Goal: Task Accomplishment & Management: Use online tool/utility

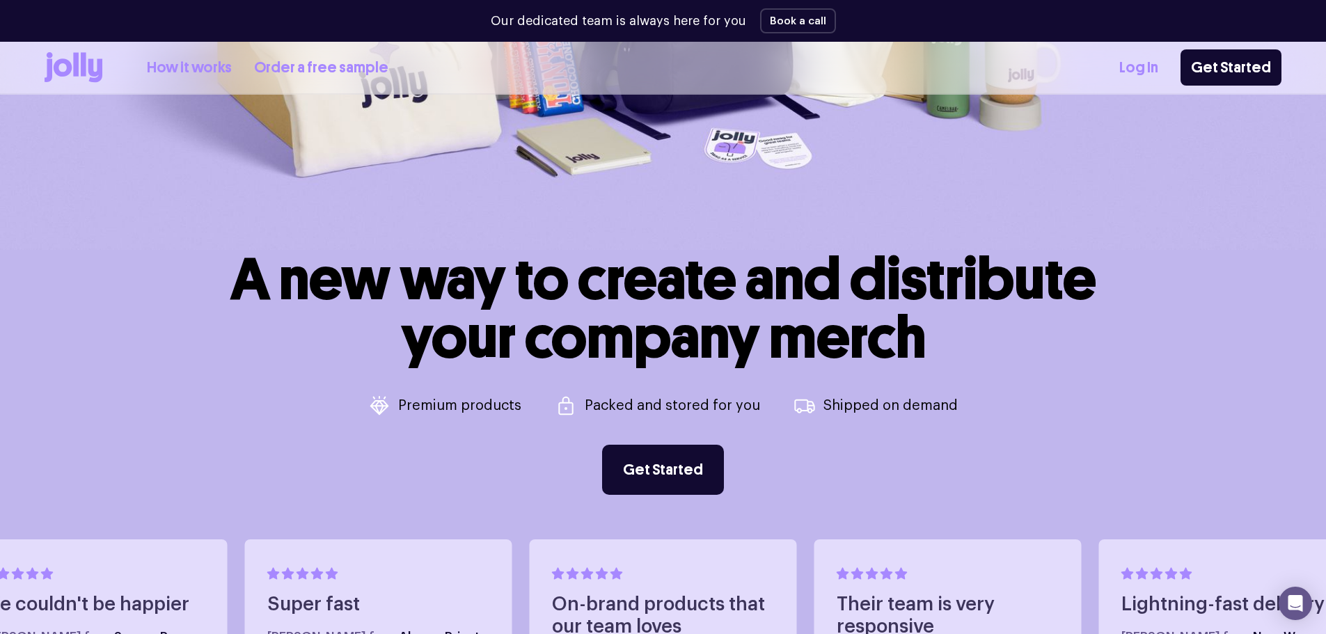
scroll to position [193, 0]
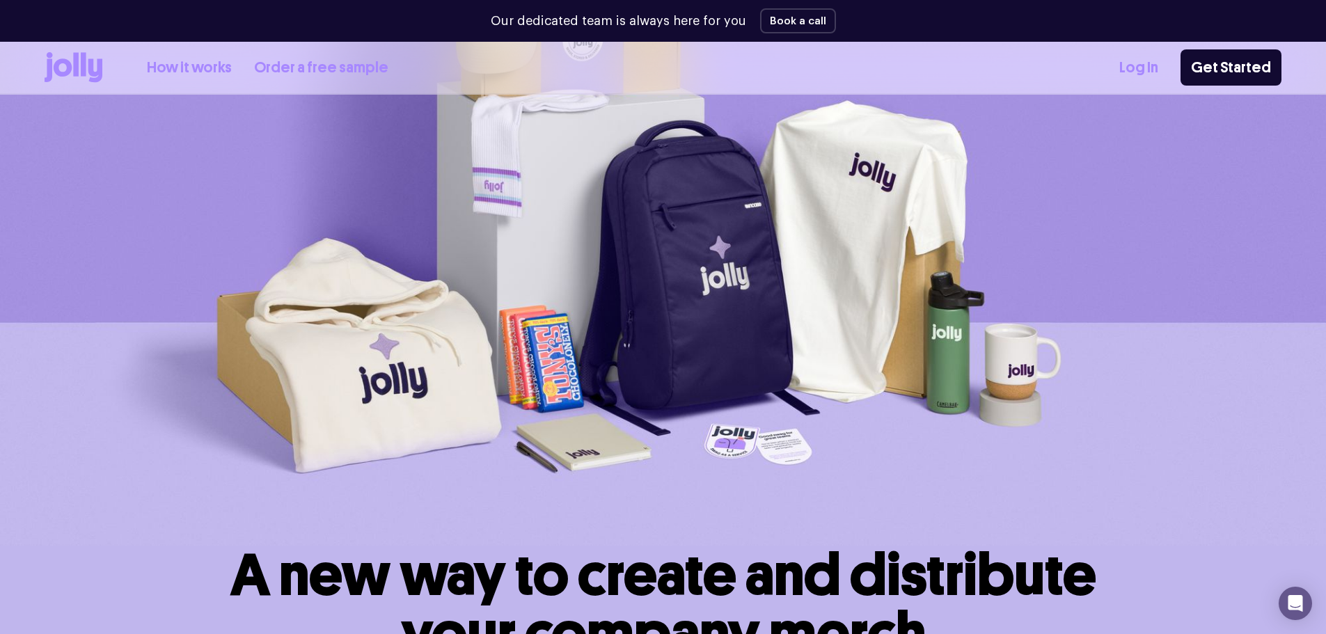
click at [172, 67] on link "How it works" at bounding box center [189, 67] width 85 height 23
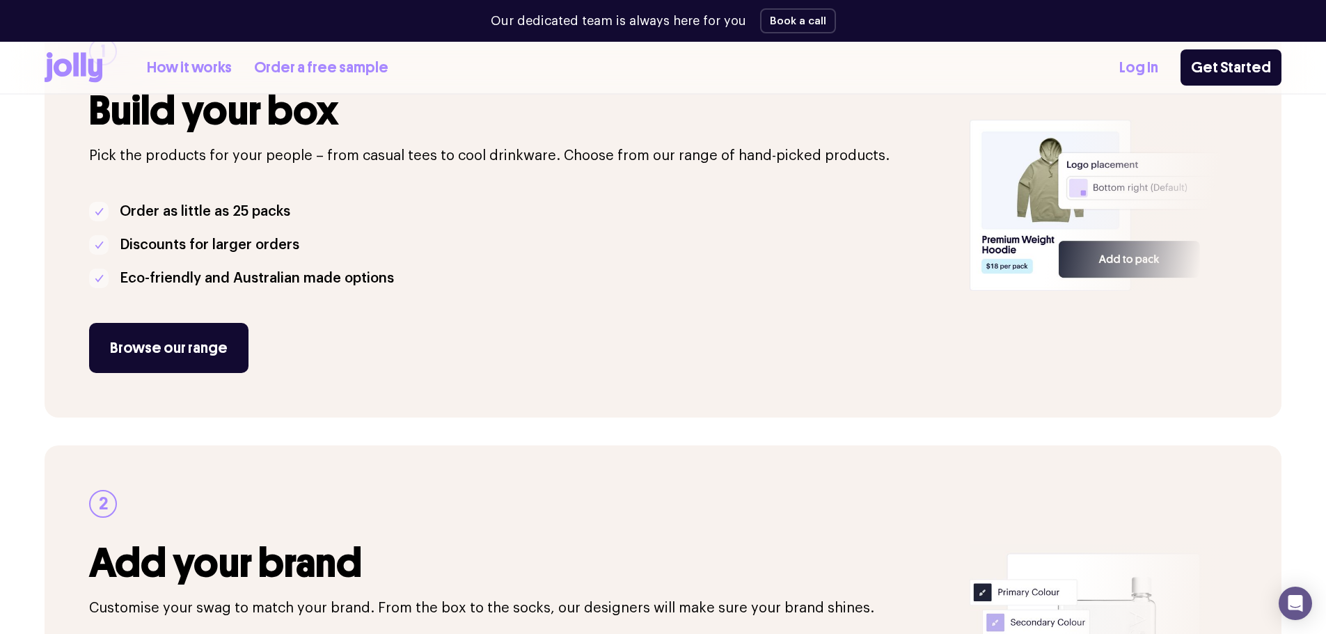
scroll to position [348, 0]
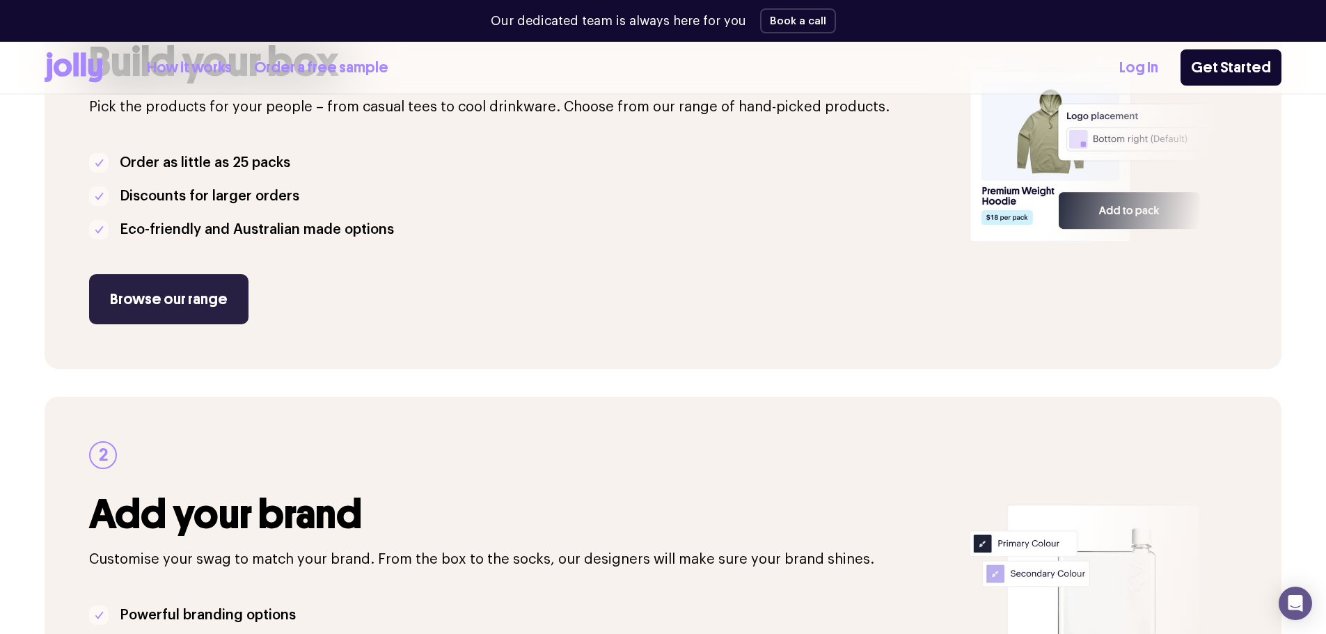
click at [205, 294] on link "Browse our range" at bounding box center [168, 299] width 159 height 50
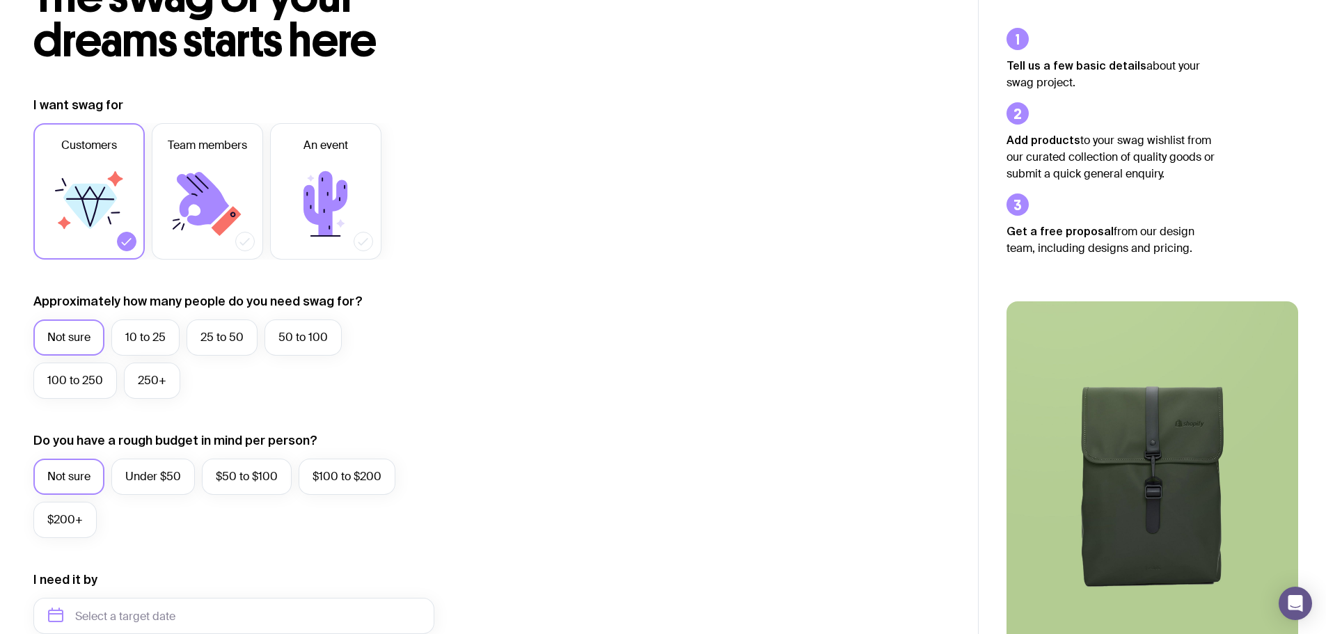
scroll to position [139, 0]
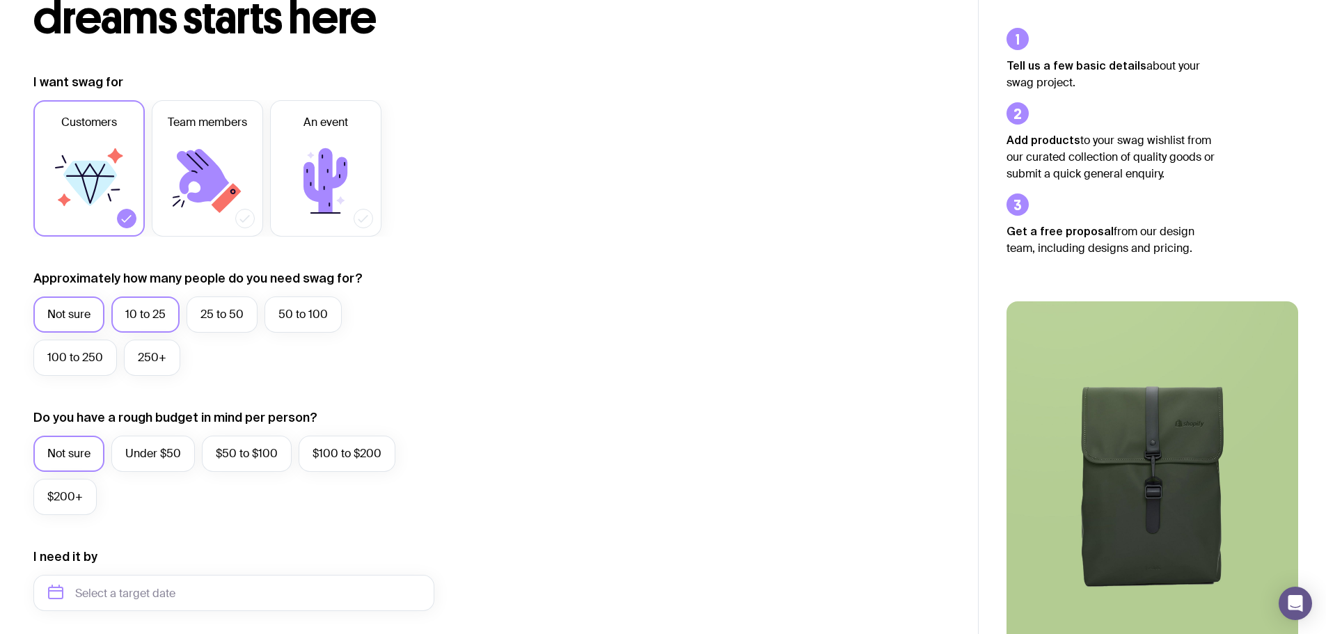
click at [150, 308] on label "10 to 25" at bounding box center [145, 315] width 68 height 36
click at [0, 0] on input "10 to 25" at bounding box center [0, 0] width 0 height 0
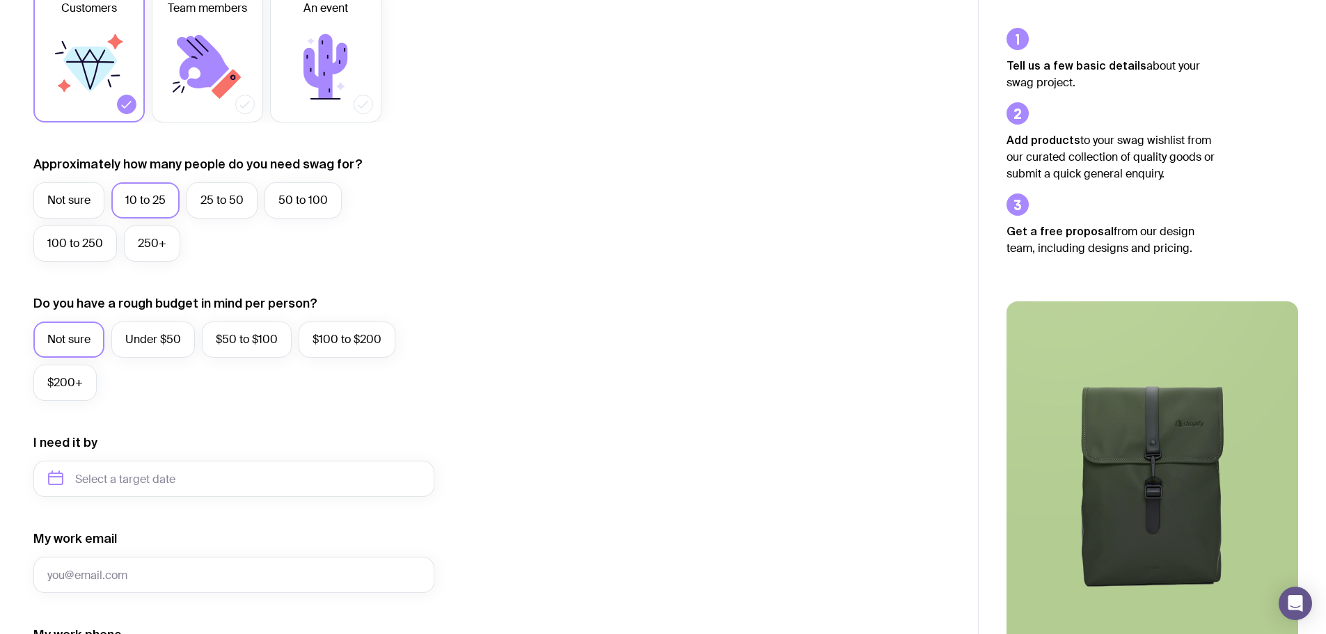
scroll to position [278, 0]
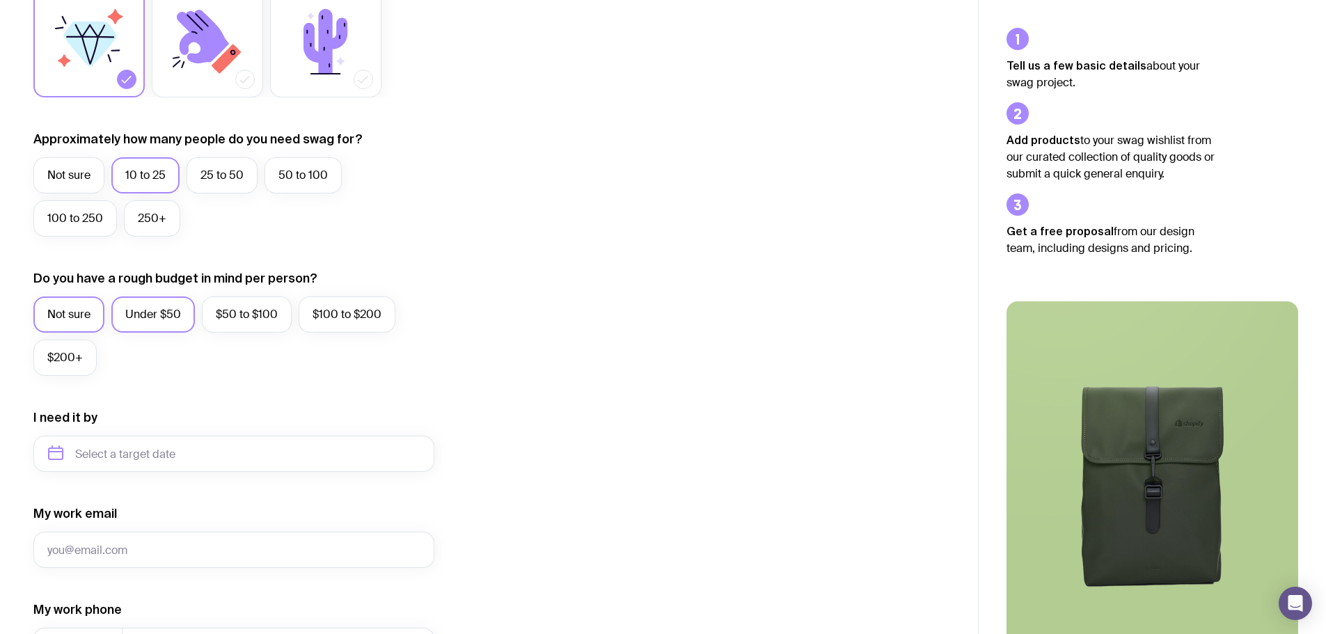
click at [150, 328] on label "Under $50" at bounding box center [153, 315] width 84 height 36
click at [0, 0] on input "Under $50" at bounding box center [0, 0] width 0 height 0
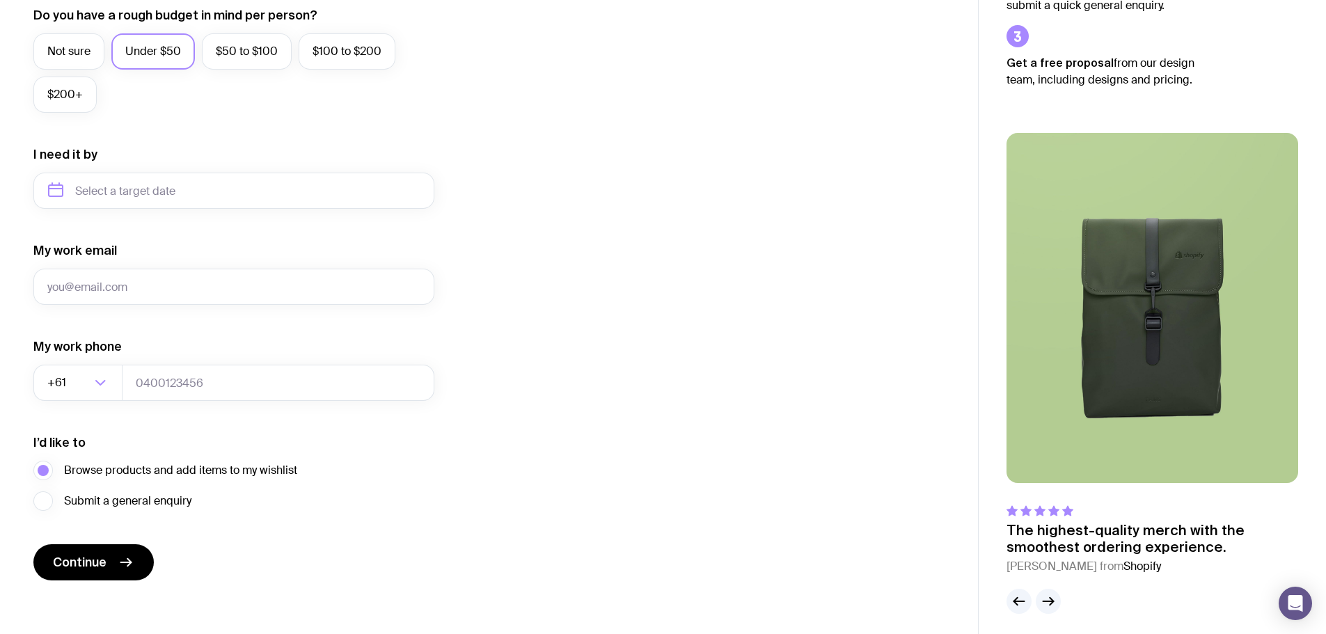
scroll to position [549, 0]
